Goal: Information Seeking & Learning: Learn about a topic

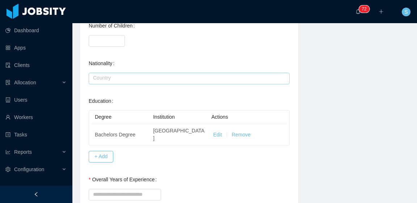
scroll to position [362, 0]
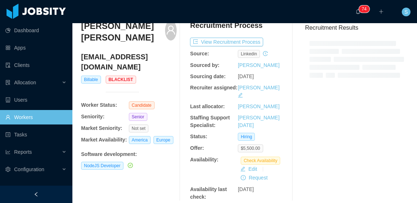
scroll to position [36, 0]
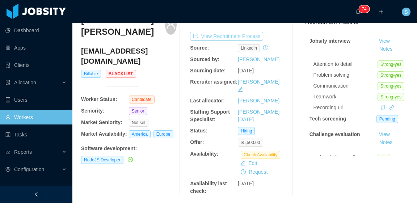
click at [240, 36] on button "View Recruitment Process" at bounding box center [226, 36] width 73 height 9
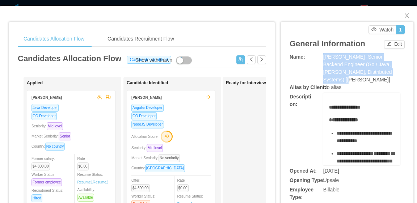
drag, startPoint x: 390, startPoint y: 73, endPoint x: 318, endPoint y: 57, distance: 73.4
click at [318, 57] on div "Name: McGraw-Hill -Senior Backend Engineer (Go / Java, Kafka, Distributed Syste…" at bounding box center [347, 68] width 115 height 30
copy div "McGraw-Hill -Senior Backend Engineer (Go / Java, Kafka, Distributed Systems) [S…"
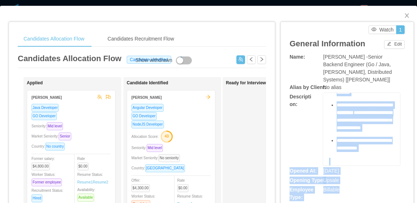
scroll to position [461, 0]
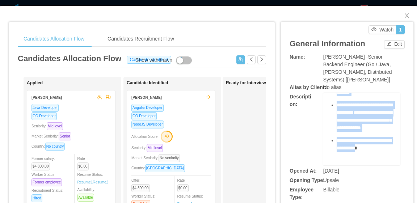
drag, startPoint x: 325, startPoint y: 99, endPoint x: 359, endPoint y: 143, distance: 55.3
copy div "**********"
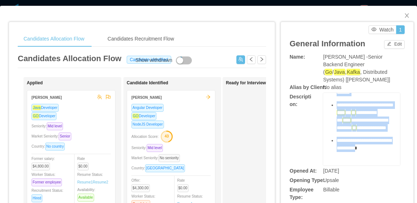
click at [365, 138] on span "**********" at bounding box center [364, 144] width 55 height 13
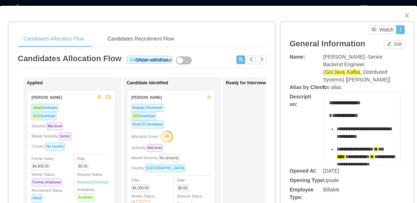
scroll to position [0, 0]
